Goal: Task Accomplishment & Management: Use online tool/utility

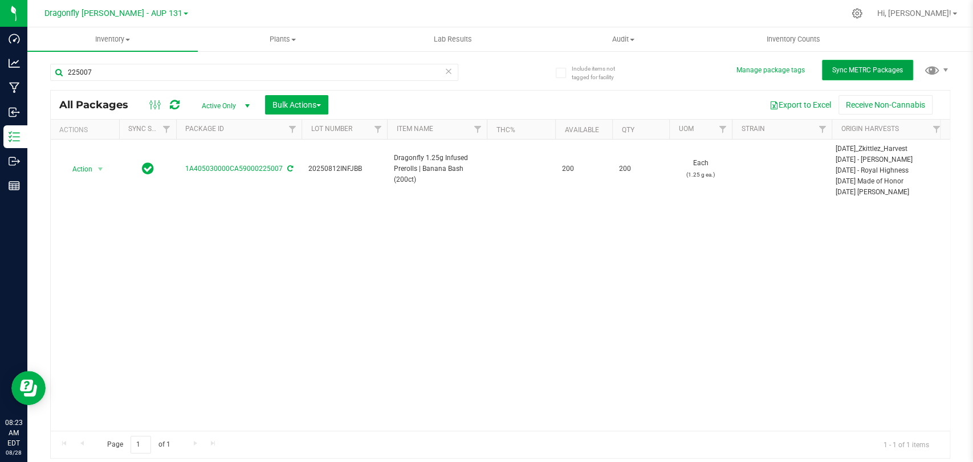
drag, startPoint x: 858, startPoint y: 63, endPoint x: 846, endPoint y: 65, distance: 12.1
click at [858, 63] on button "Sync METRC Packages" at bounding box center [867, 70] width 91 height 21
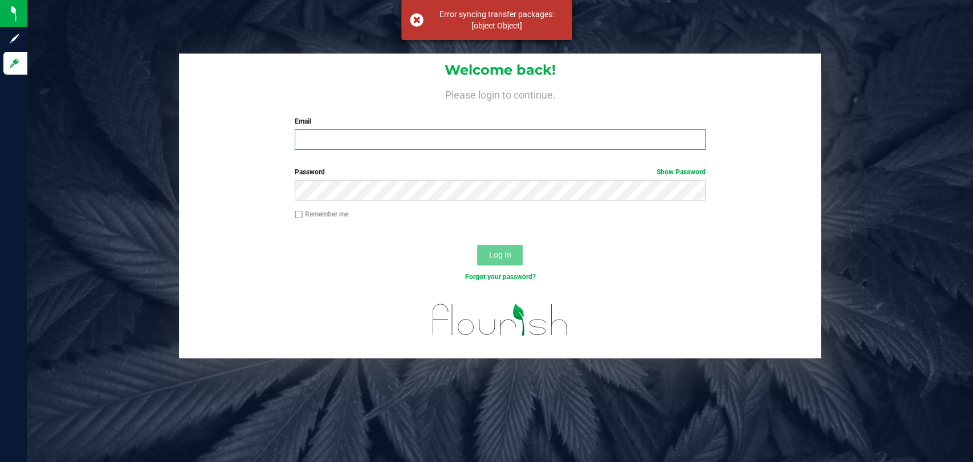
type input "[PERSON_NAME][EMAIL_ADDRESS][DOMAIN_NAME]"
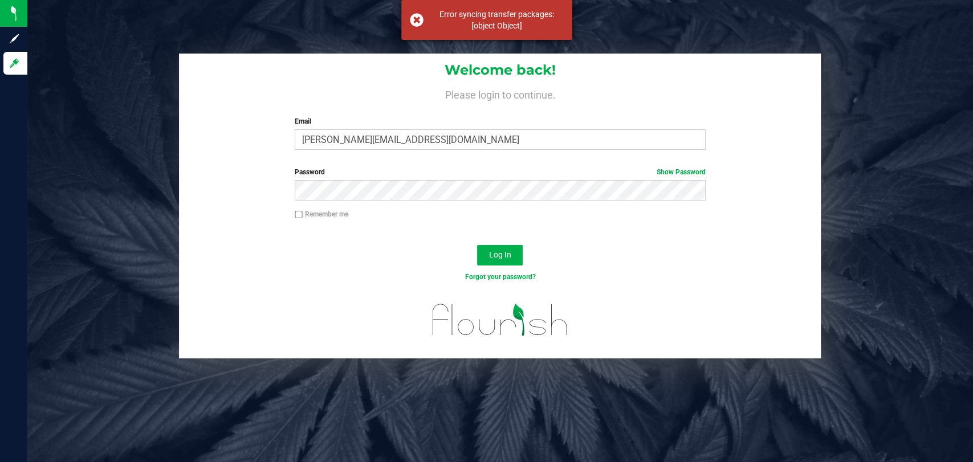
click at [417, 14] on div "Error syncing transfer packages: [object Object]" at bounding box center [486, 20] width 171 height 40
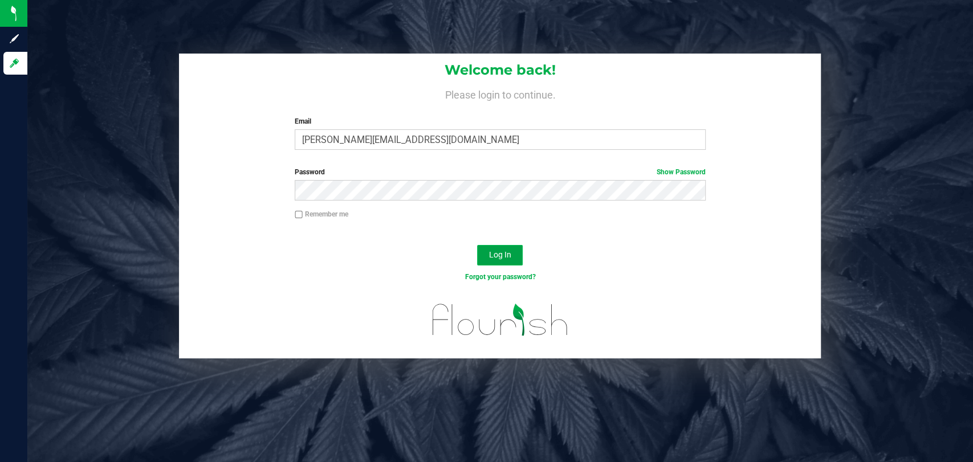
click at [513, 254] on button "Log In" at bounding box center [500, 255] width 46 height 21
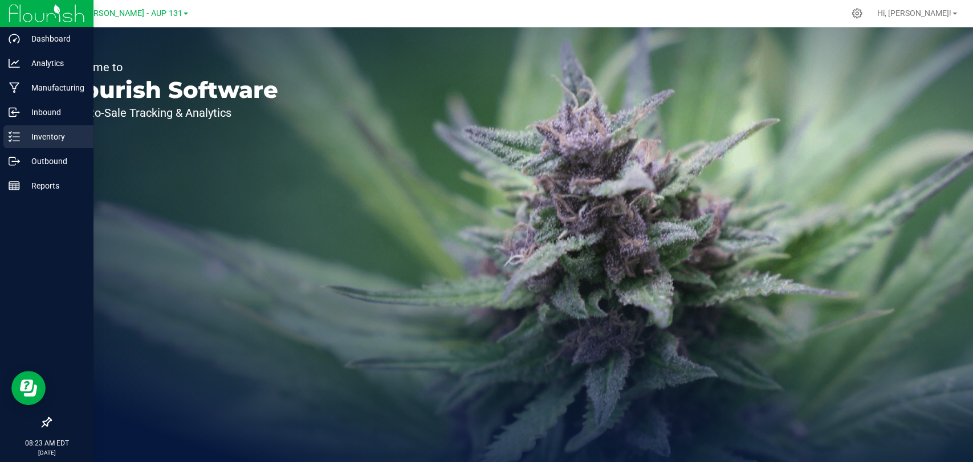
click at [27, 143] on p "Inventory" at bounding box center [54, 137] width 68 height 14
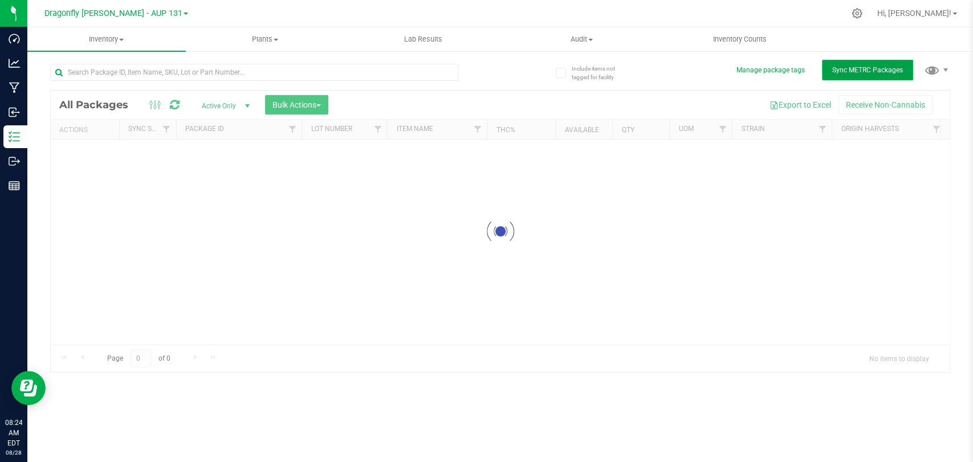
click at [855, 74] on span "Sync METRC Packages" at bounding box center [867, 70] width 71 height 8
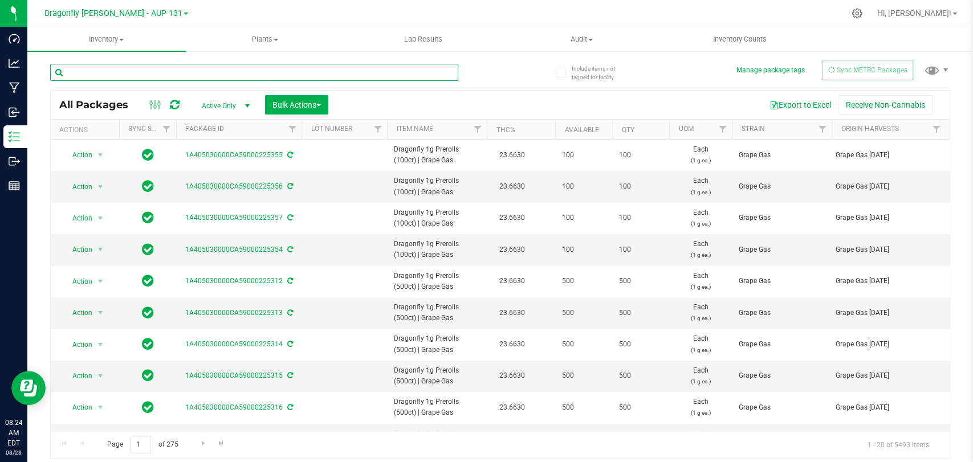
click at [199, 68] on input "text" at bounding box center [254, 72] width 408 height 17
type input "207472"
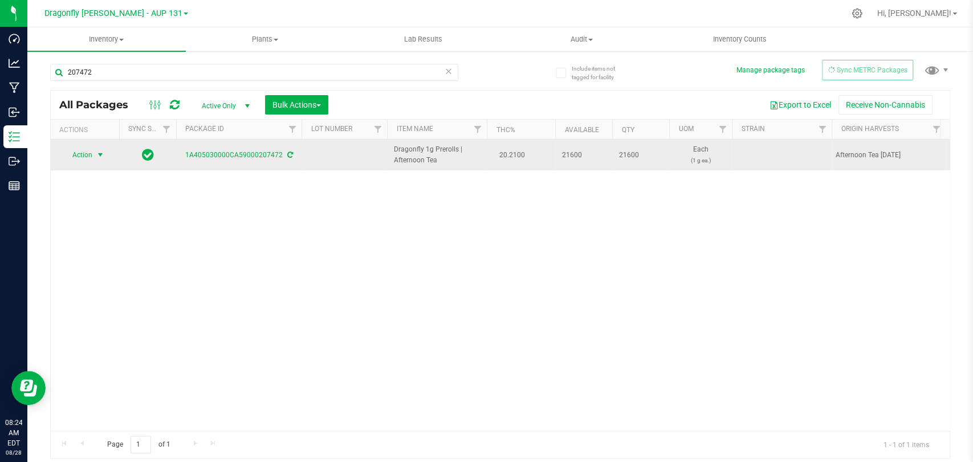
click at [87, 152] on span "Action" at bounding box center [77, 155] width 31 height 16
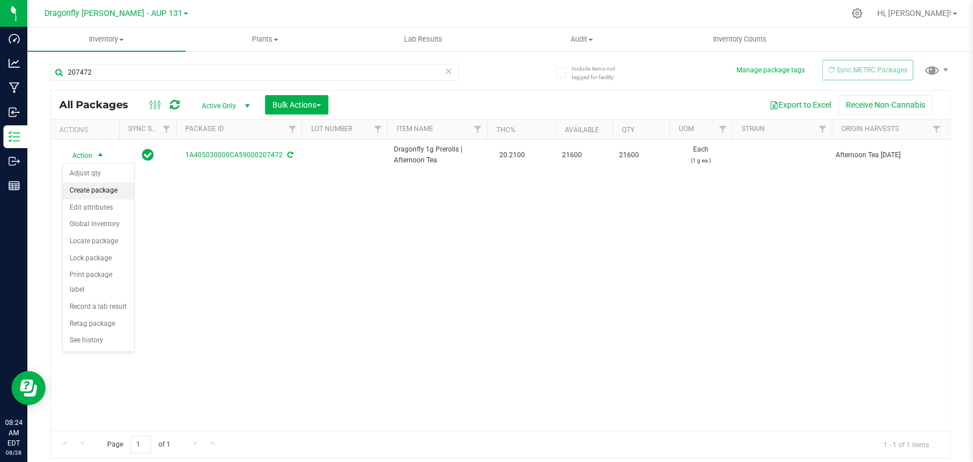
click at [123, 183] on li "Create package" at bounding box center [98, 190] width 71 height 17
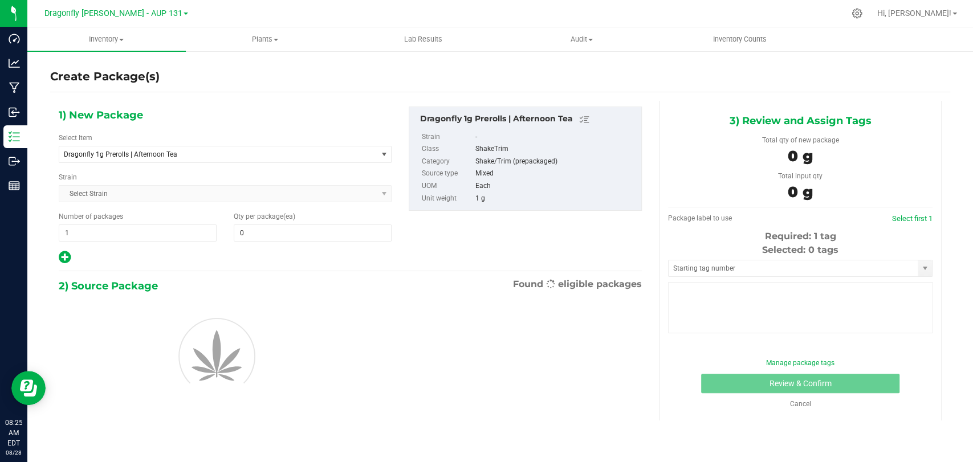
type input "0"
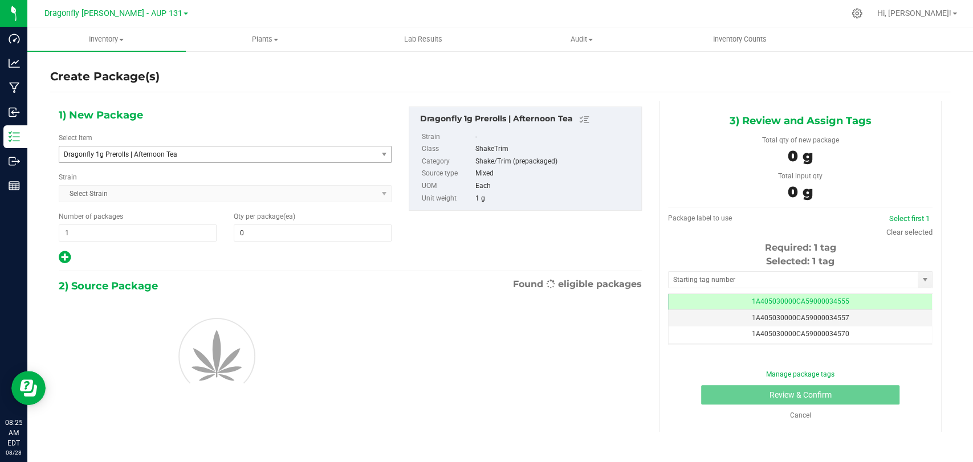
click at [297, 161] on span "Dragonfly 1g Prerolls | Afternoon Tea" at bounding box center [217, 154] width 317 height 16
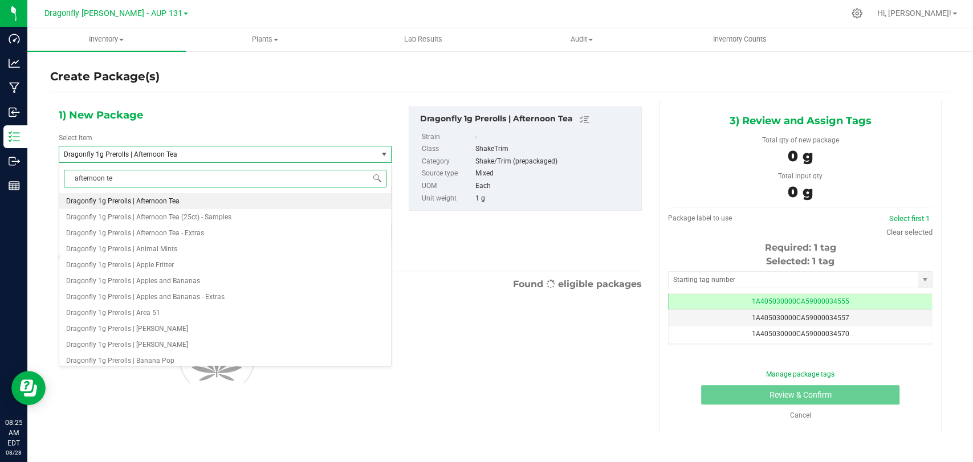
type input "afternoon tea"
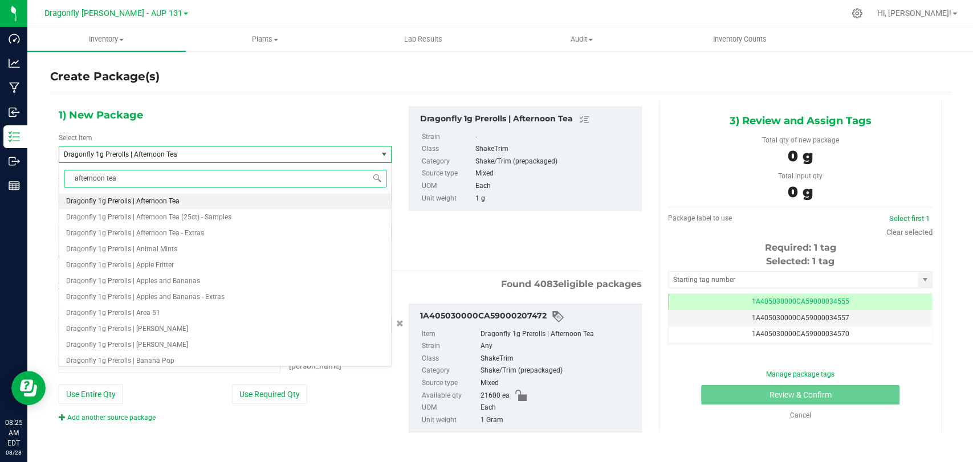
type input "0 ea"
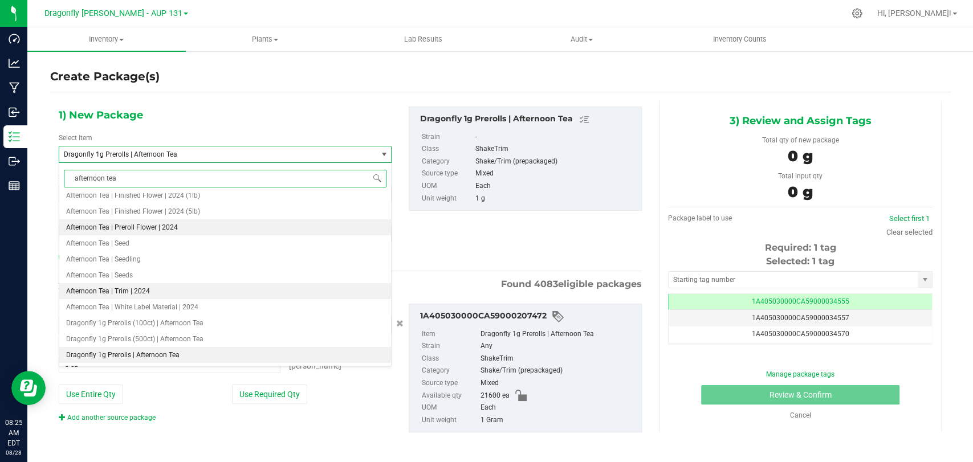
scroll to position [68, 0]
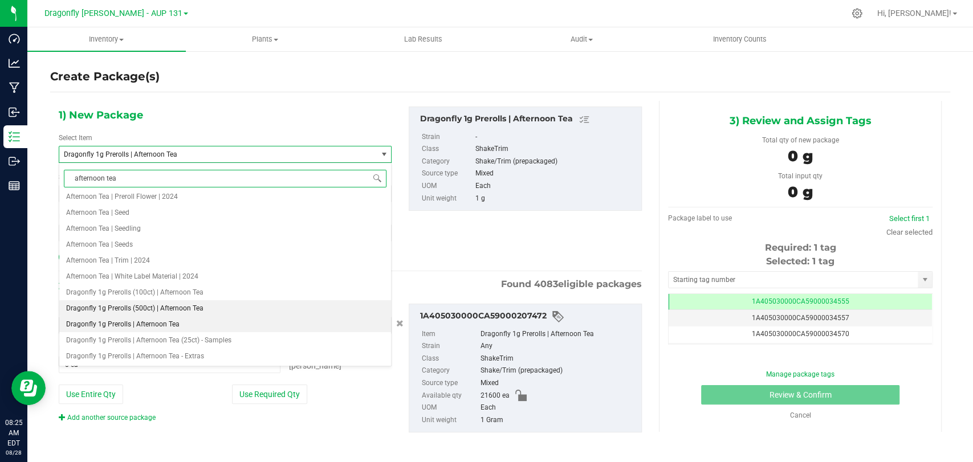
click at [149, 307] on span "Dragonfly 1g Prerolls (500ct) | Afternoon Tea" at bounding box center [134, 308] width 137 height 8
type input "0"
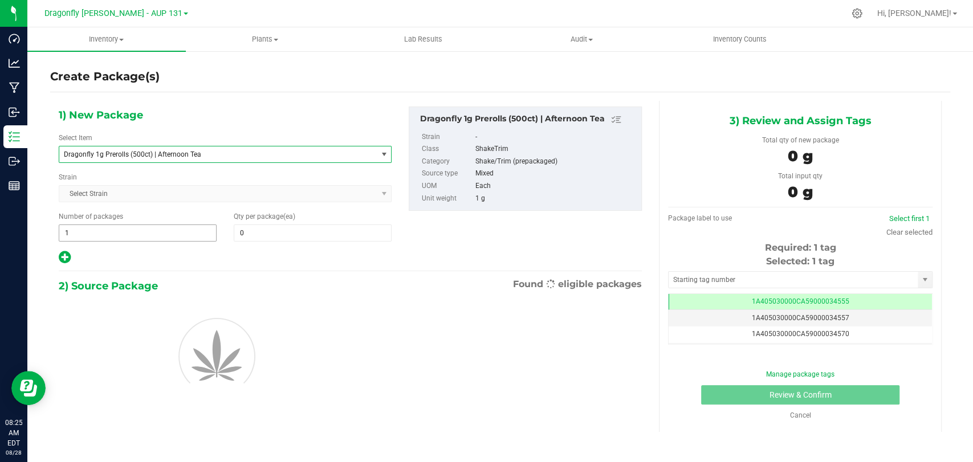
click at [164, 227] on span "1 1" at bounding box center [138, 233] width 158 height 17
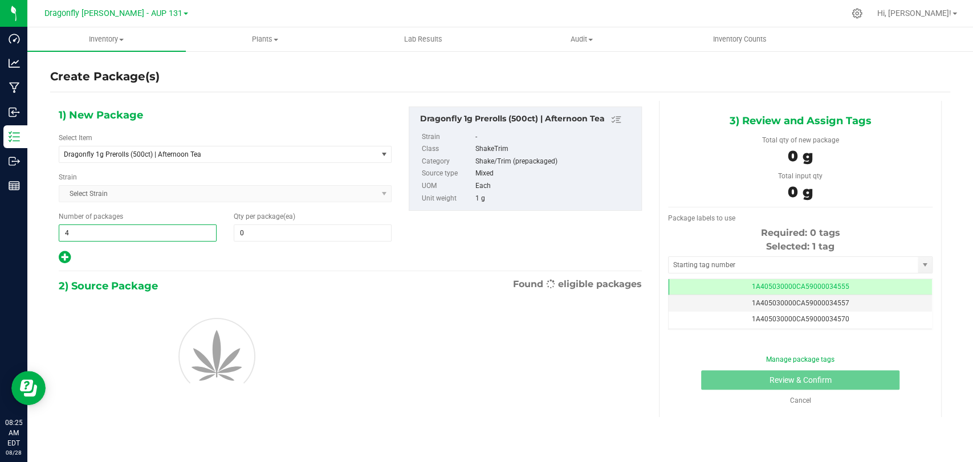
type input "43"
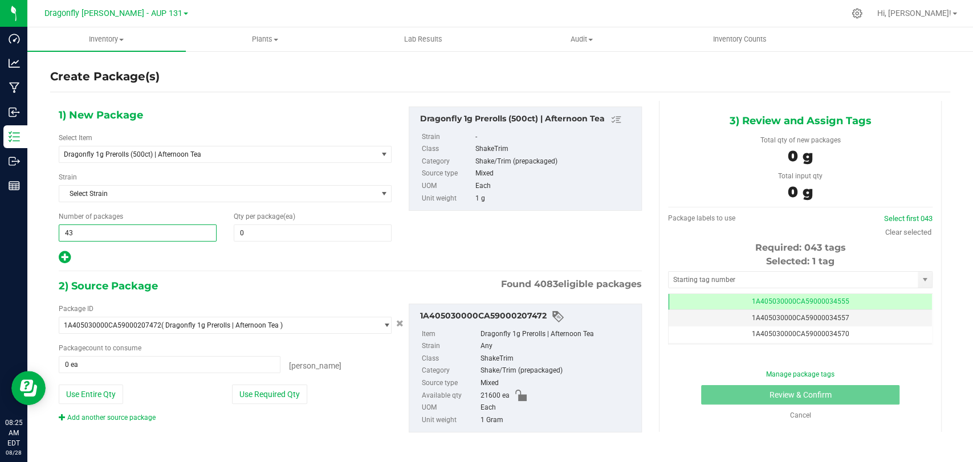
type input "43"
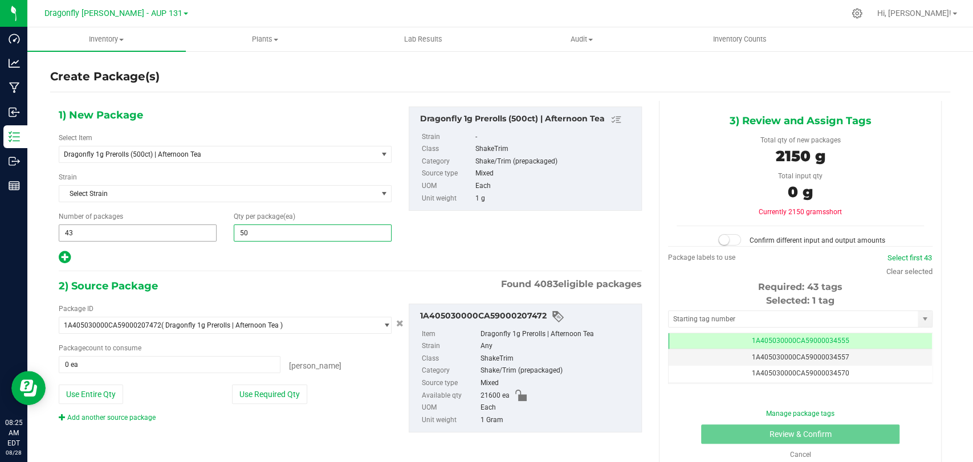
type input "500"
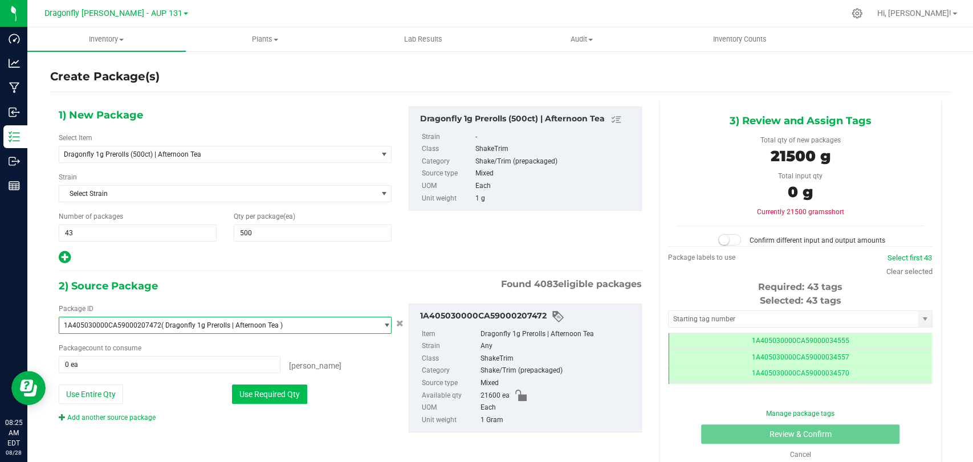
click at [278, 401] on button "Use Required Qty" at bounding box center [269, 394] width 75 height 19
type input "21500 ea"
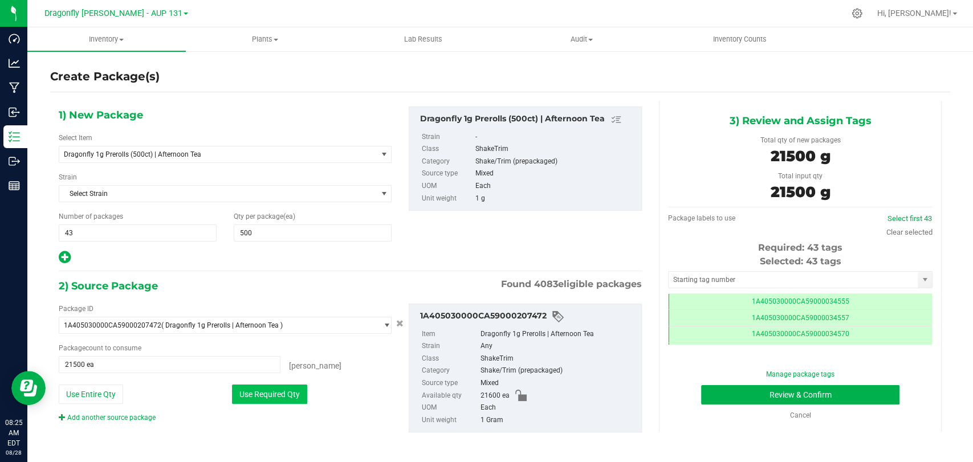
click at [274, 385] on button "Use Required Qty" at bounding box center [269, 394] width 75 height 19
click at [823, 272] on input "text" at bounding box center [792, 280] width 249 height 16
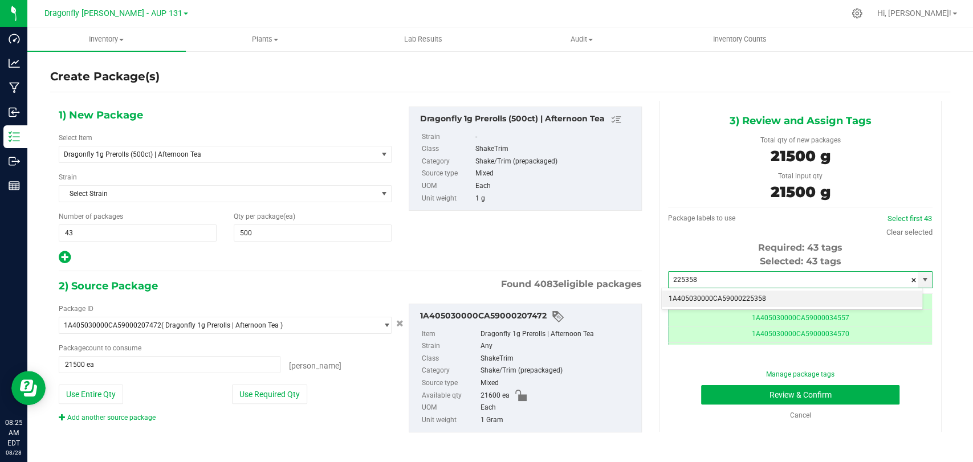
click at [777, 292] on li "1A405030000CA59000225358" at bounding box center [792, 299] width 260 height 17
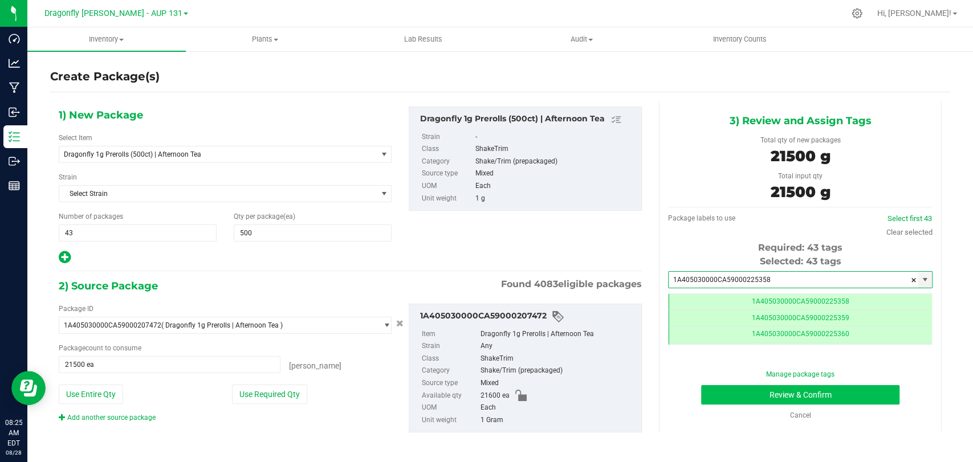
type input "1A405030000CA59000225358"
click at [760, 395] on button "Review & Confirm" at bounding box center [800, 394] width 198 height 19
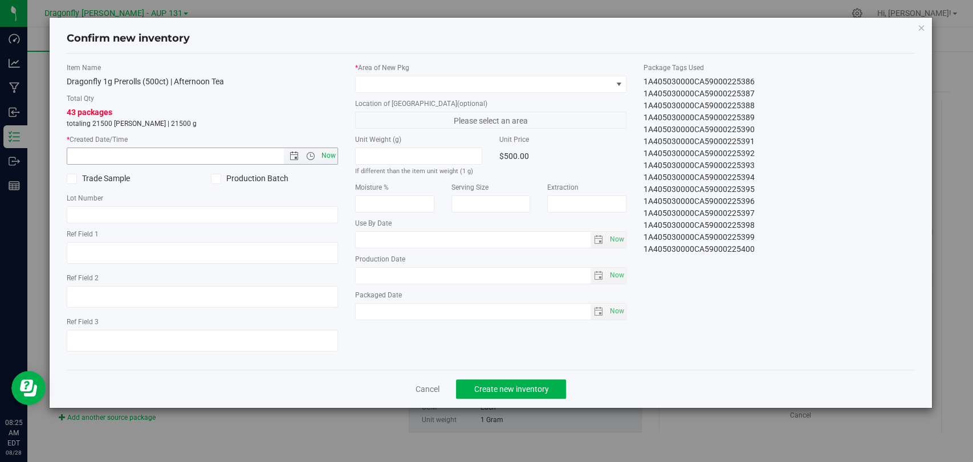
click at [334, 151] on span "Now" at bounding box center [328, 156] width 19 height 17
type input "[DATE] 8:25 AM"
click at [416, 84] on span at bounding box center [484, 84] width 256 height 16
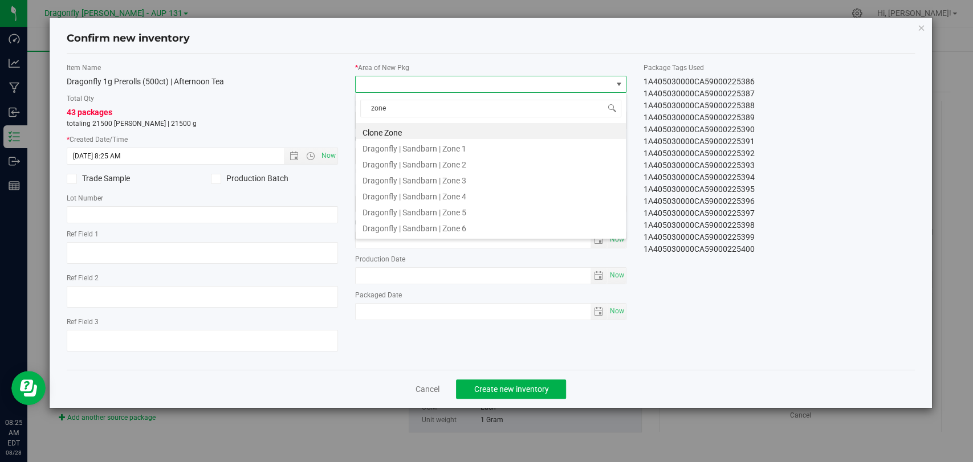
type input "zone 1"
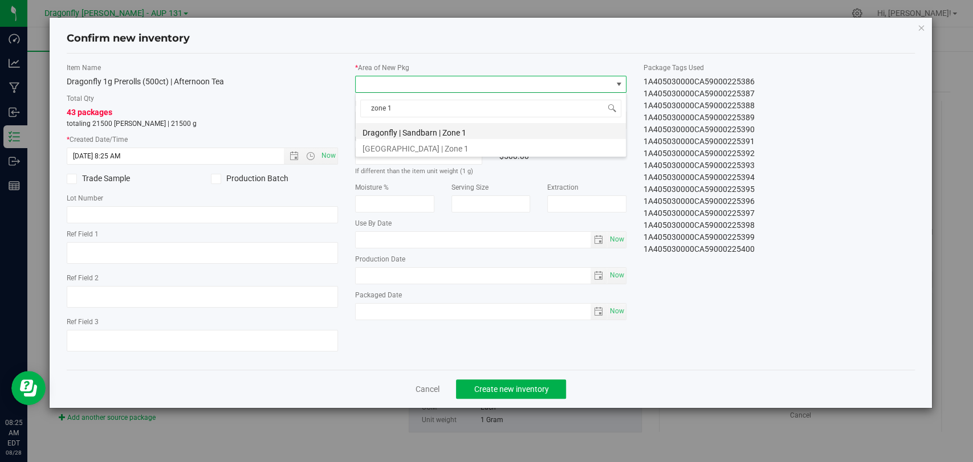
click at [456, 136] on li "Dragonfly | Sandbarn | Zone 1" at bounding box center [491, 131] width 270 height 16
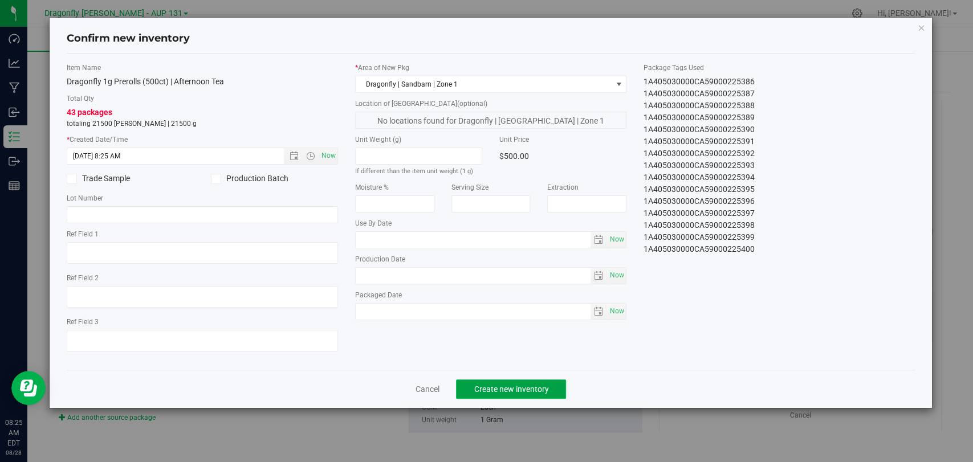
click at [500, 397] on button "Create new inventory" at bounding box center [511, 389] width 110 height 19
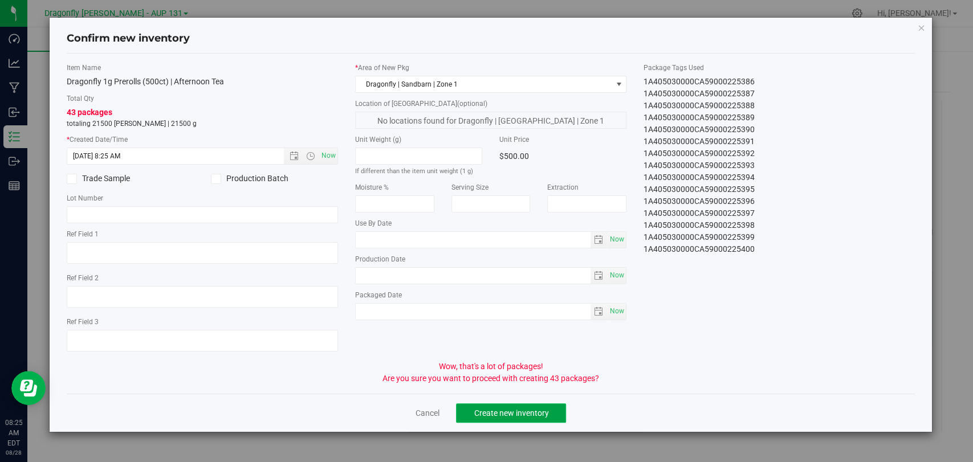
click at [512, 407] on button "Create new inventory" at bounding box center [511, 412] width 110 height 19
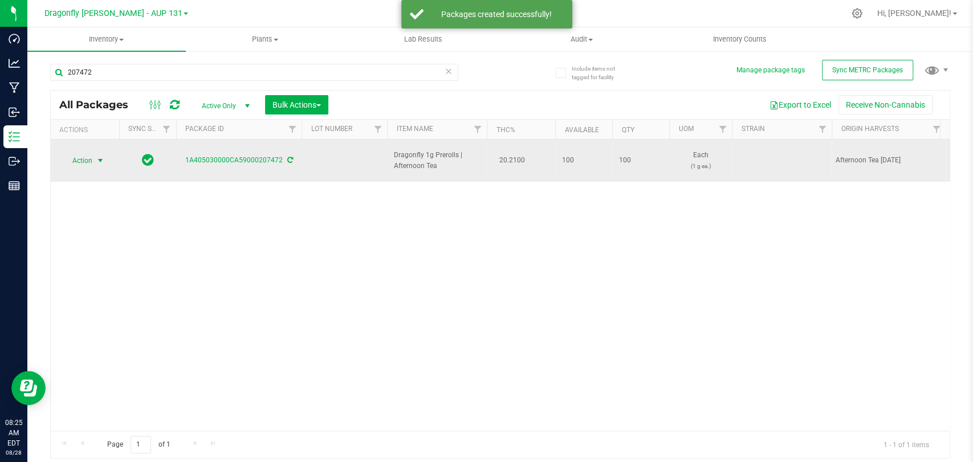
click at [82, 153] on span "Action" at bounding box center [77, 161] width 31 height 16
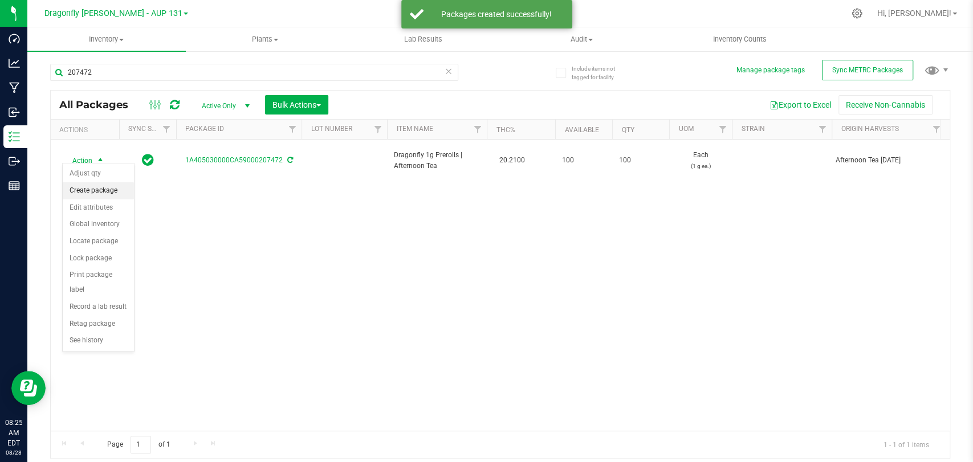
click at [123, 187] on li "Create package" at bounding box center [98, 190] width 71 height 17
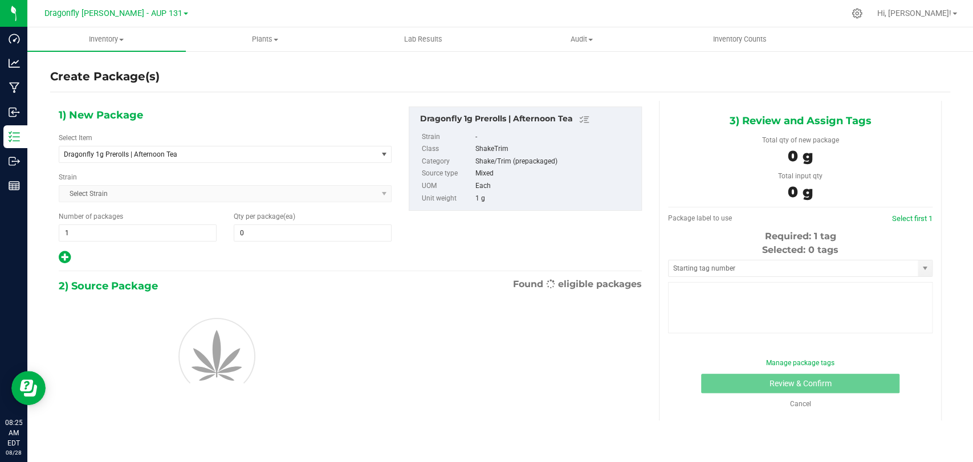
type input "0"
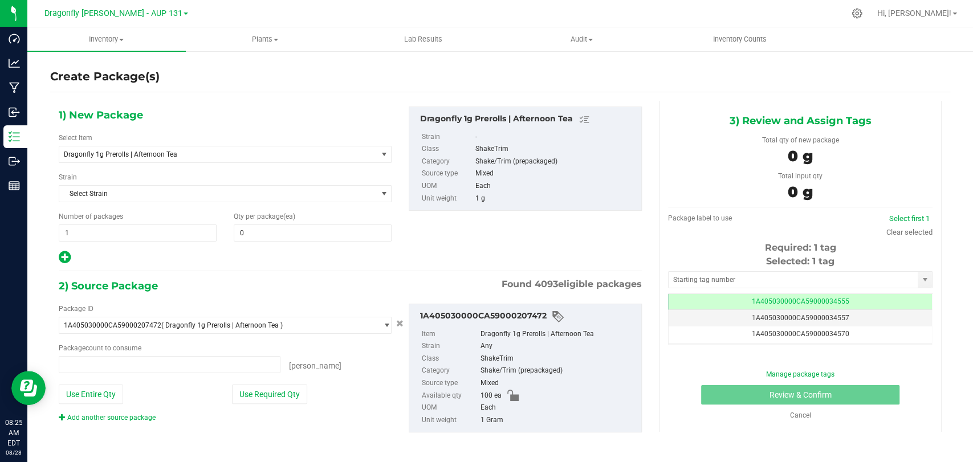
type input "0 ea"
click at [270, 152] on span "Dragonfly 1g Prerolls | Afternoon Tea" at bounding box center [212, 154] width 296 height 8
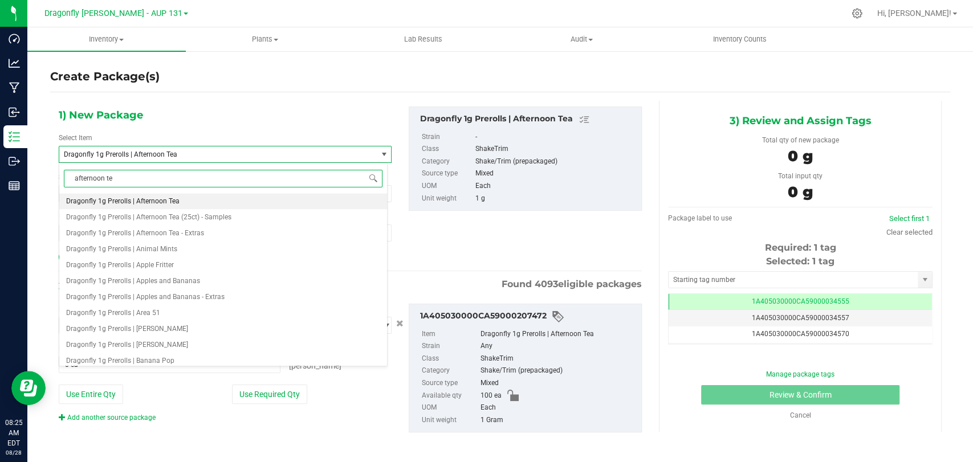
type input "afternoon tea"
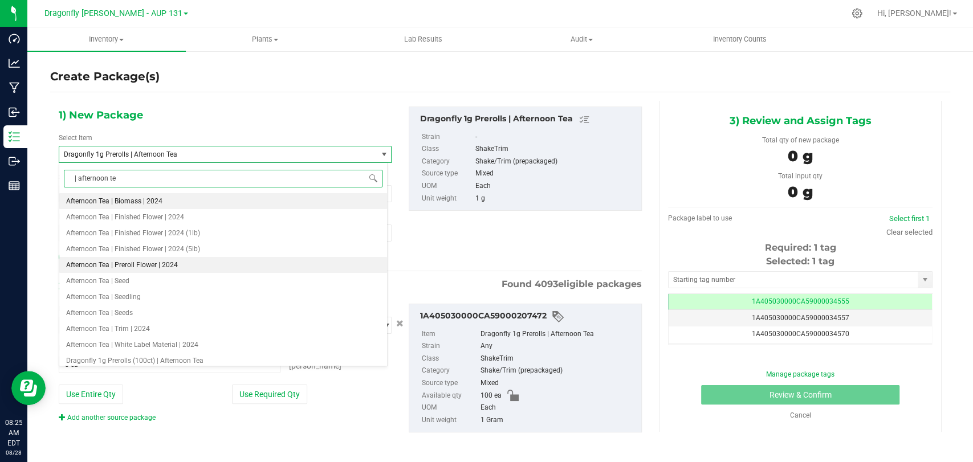
type input "| afternoon tea"
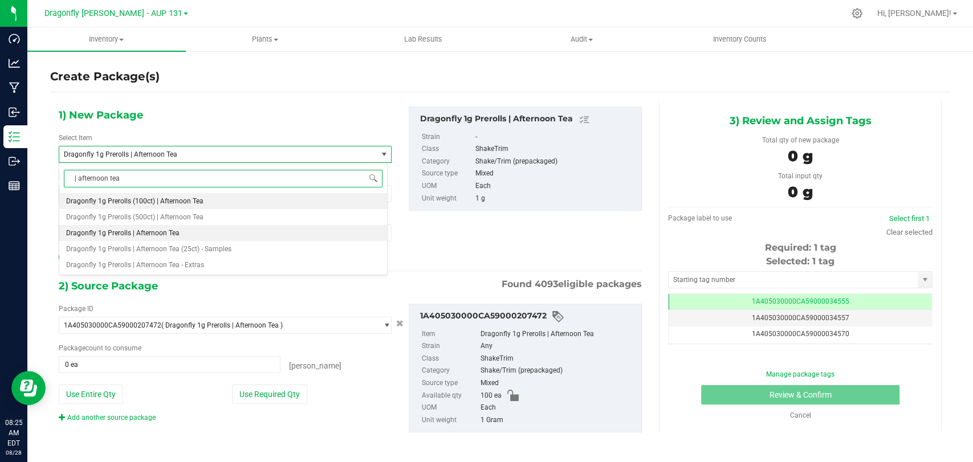
click at [203, 205] on li "Dragonfly 1g Prerolls (100ct) | Afternoon Tea" at bounding box center [223, 201] width 328 height 16
type input "0"
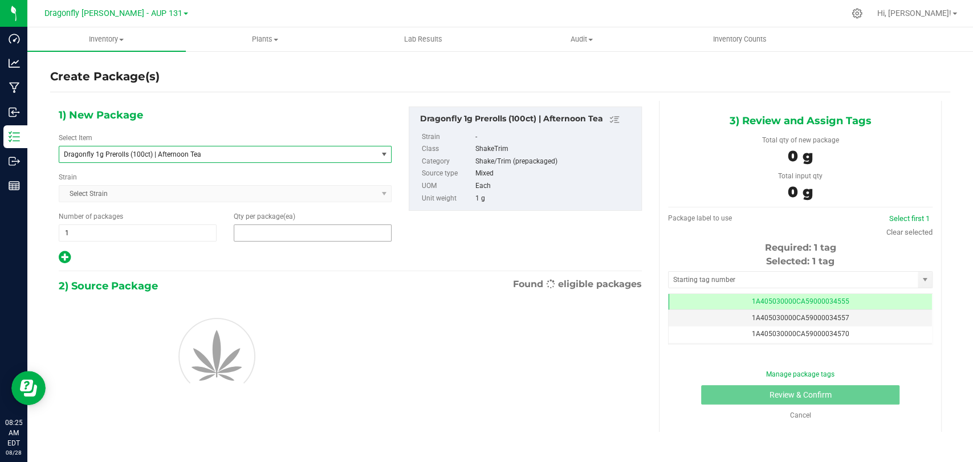
click at [304, 225] on span at bounding box center [313, 233] width 158 height 17
type input "1"
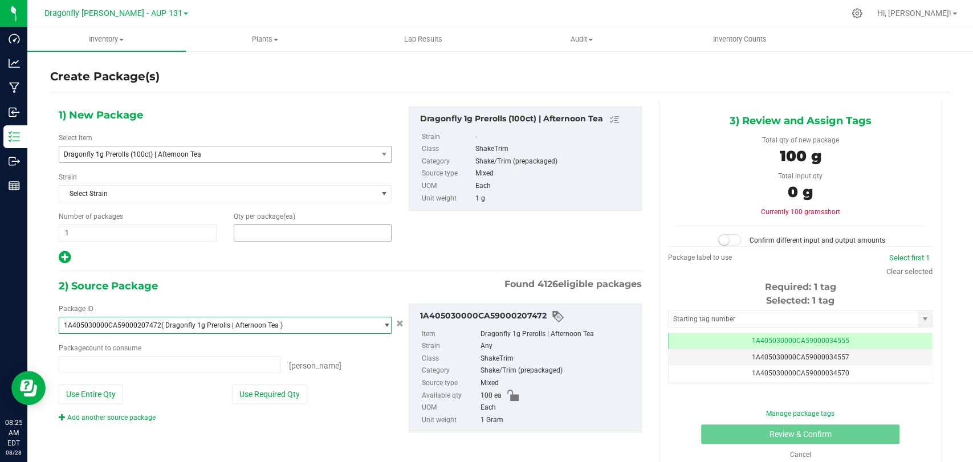
type input "100"
click at [260, 395] on button "Use Required Qty" at bounding box center [269, 394] width 75 height 19
type input "100 ea"
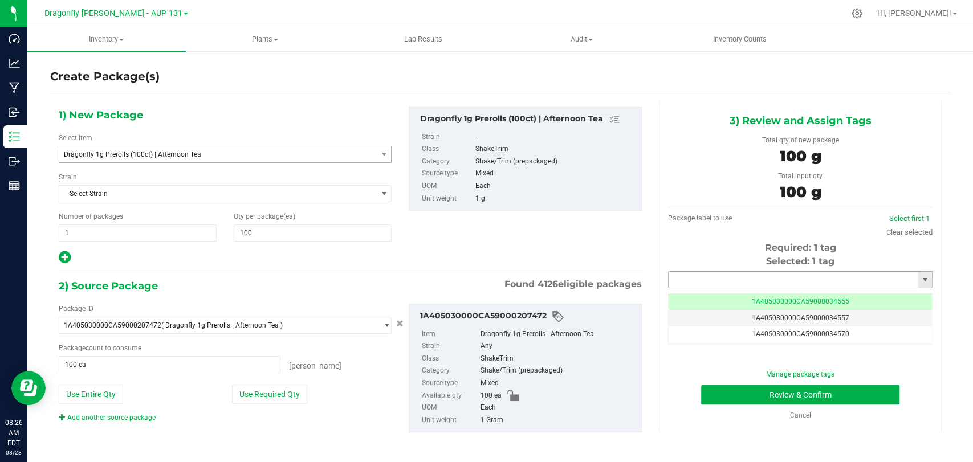
click at [748, 277] on input "text" at bounding box center [792, 280] width 249 height 16
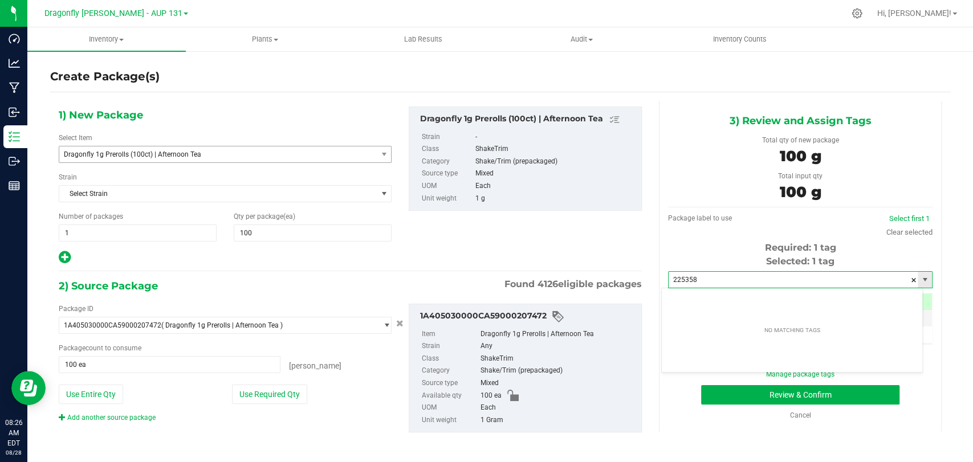
drag, startPoint x: 750, startPoint y: 277, endPoint x: 665, endPoint y: 277, distance: 84.9
click at [670, 277] on input "225358" at bounding box center [792, 280] width 249 height 16
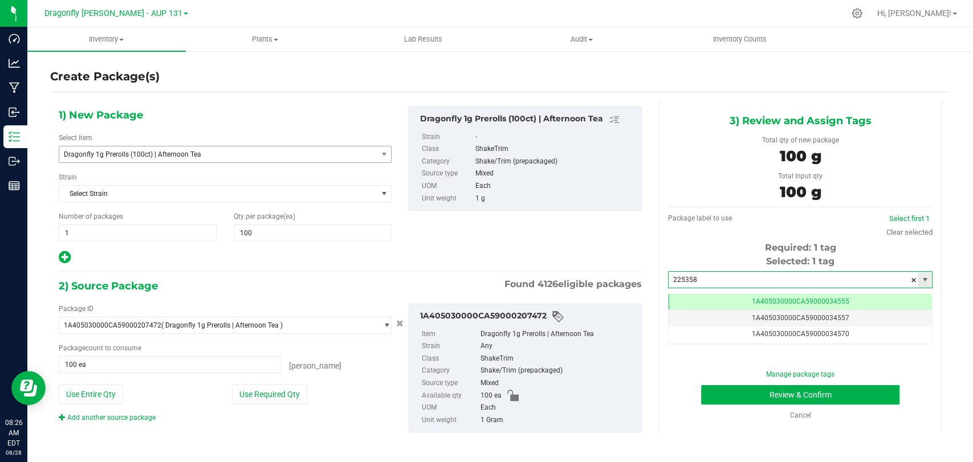
drag, startPoint x: 698, startPoint y: 287, endPoint x: 548, endPoint y: 287, distance: 149.9
click at [562, 287] on div "1) New Package Select Item Dragonfly 1g Prerolls (100ct) | Afternoon Tea Dragon…" at bounding box center [500, 279] width 900 height 356
click at [675, 261] on div "Selected: 1 tag" at bounding box center [800, 262] width 264 height 14
click at [717, 284] on input "225358" at bounding box center [792, 280] width 249 height 16
drag, startPoint x: 590, startPoint y: 275, endPoint x: 552, endPoint y: 275, distance: 38.8
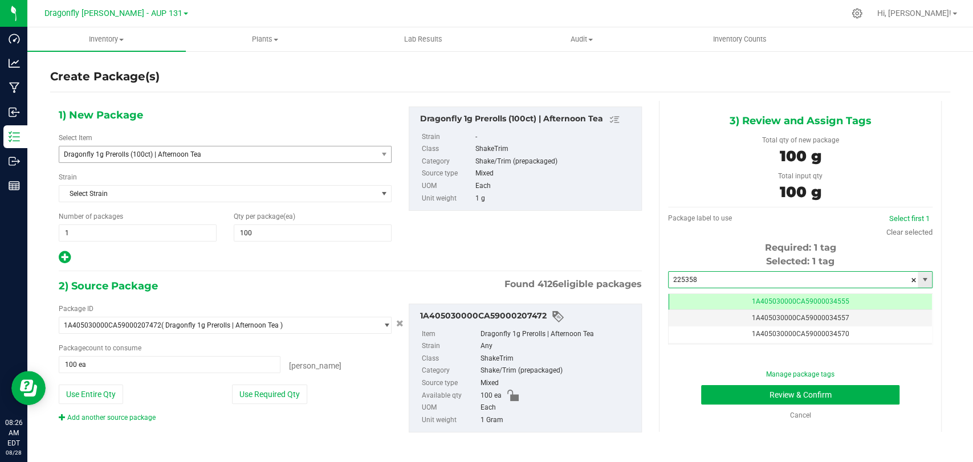
click at [562, 275] on div "1) New Package Select Item Dragonfly 1g Prerolls (100ct) | Afternoon Tea Dragon…" at bounding box center [500, 279] width 900 height 356
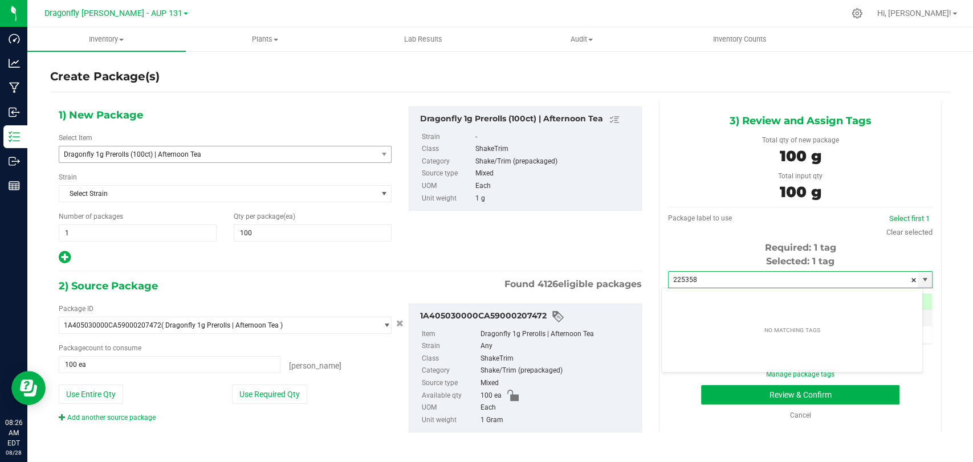
click at [633, 243] on div "1) New Package Select Item Dragonfly 1g Prerolls (100ct) | Afternoon Tea Dragon…" at bounding box center [350, 186] width 600 height 158
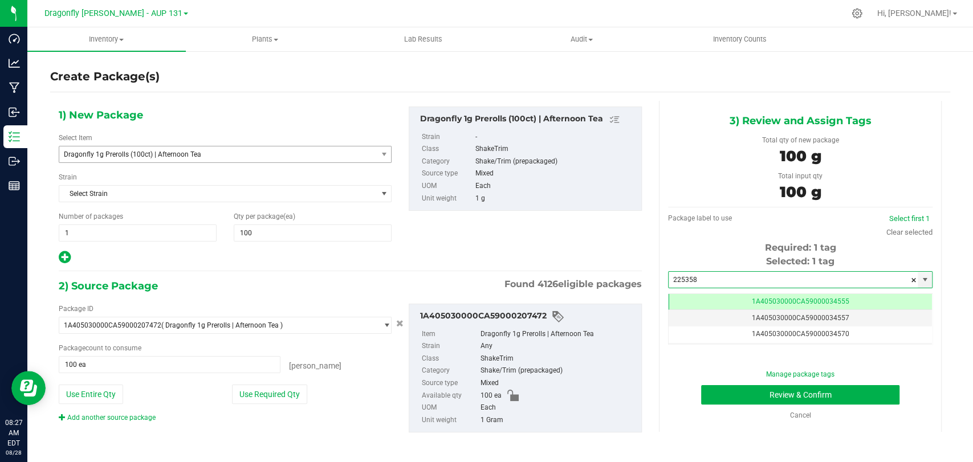
drag, startPoint x: 686, startPoint y: 274, endPoint x: 468, endPoint y: 272, distance: 217.1
click at [464, 275] on div "1) New Package Select Item Dragonfly 1g Prerolls (100ct) | Afternoon Tea Dragon…" at bounding box center [500, 279] width 900 height 356
click at [817, 295] on li "1A405030000CA59000225401" at bounding box center [792, 299] width 260 height 17
type input "1A405030000CA59000225401"
click at [849, 393] on button "Review & Confirm" at bounding box center [800, 394] width 198 height 19
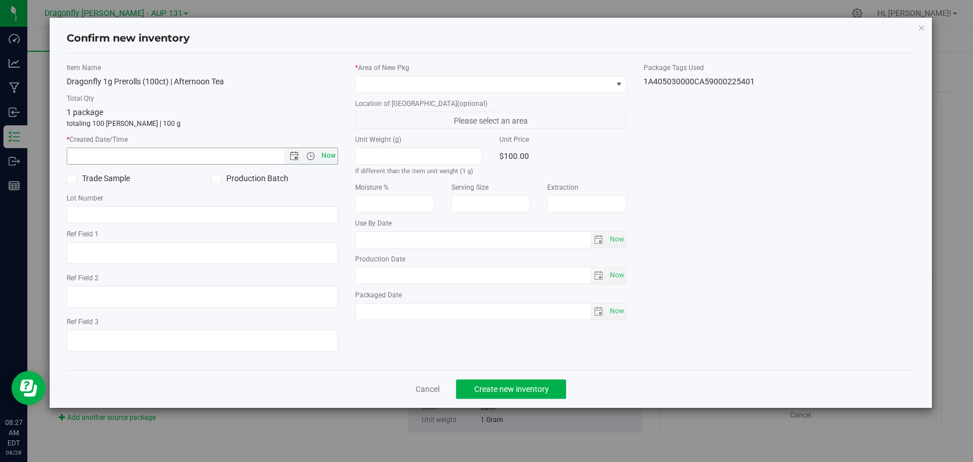
click at [323, 156] on span "Now" at bounding box center [328, 156] width 19 height 17
type input "[DATE] 8:27 AM"
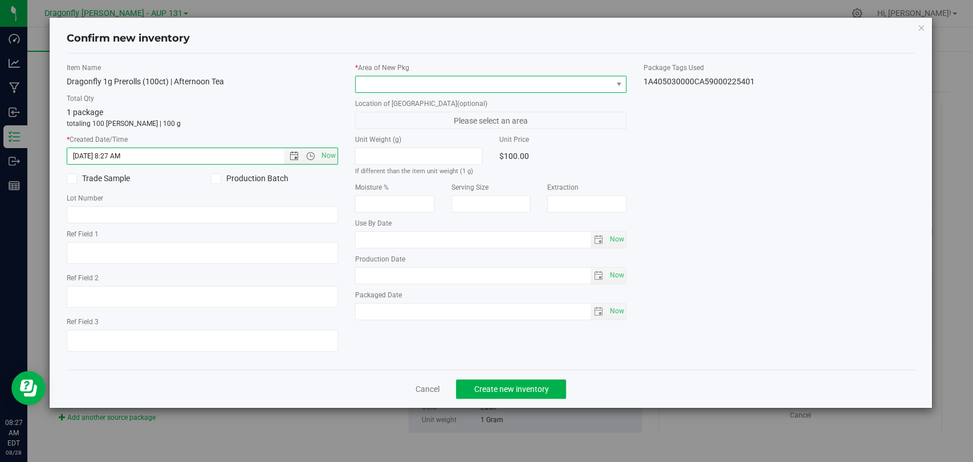
click at [426, 89] on span at bounding box center [484, 84] width 256 height 16
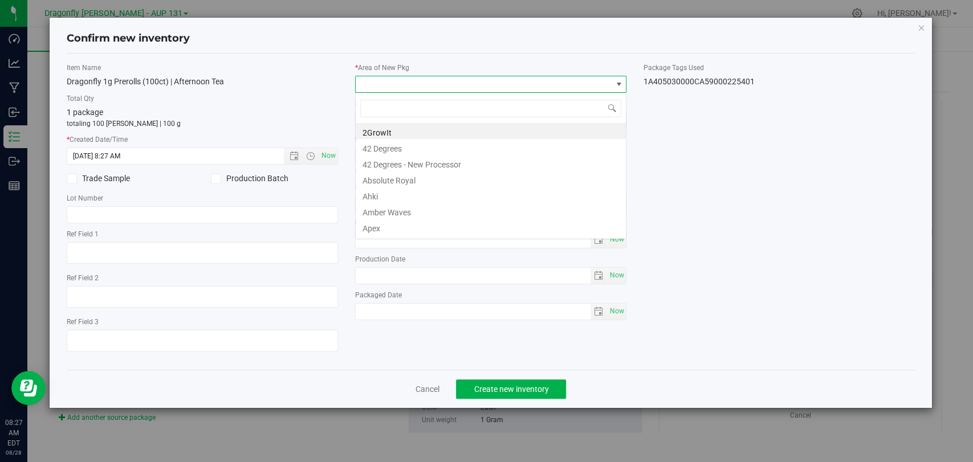
scroll to position [17, 271]
type input "zone 1"
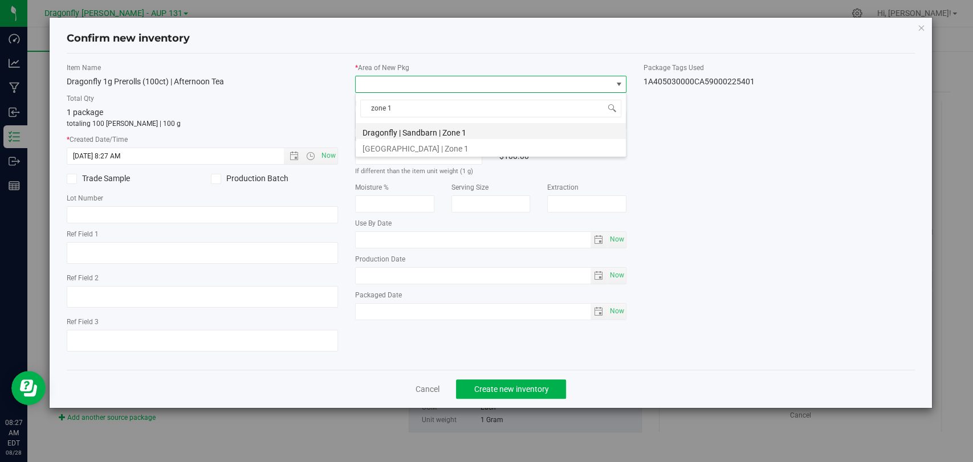
click at [438, 127] on li "Dragonfly | Sandbarn | Zone 1" at bounding box center [491, 131] width 270 height 16
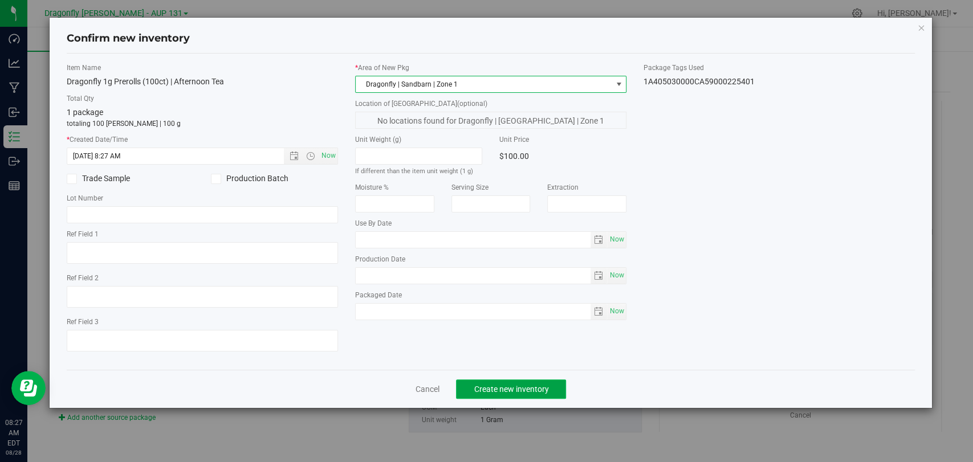
click at [512, 396] on button "Create new inventory" at bounding box center [511, 389] width 110 height 19
